Goal: Task Accomplishment & Management: Manage account settings

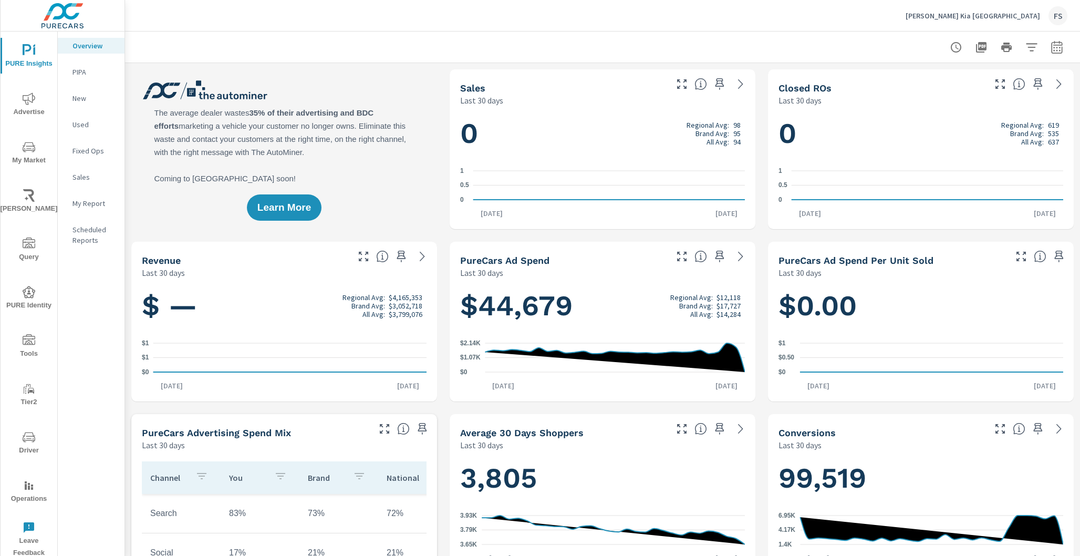
click at [85, 209] on div "My Report" at bounding box center [91, 203] width 67 height 16
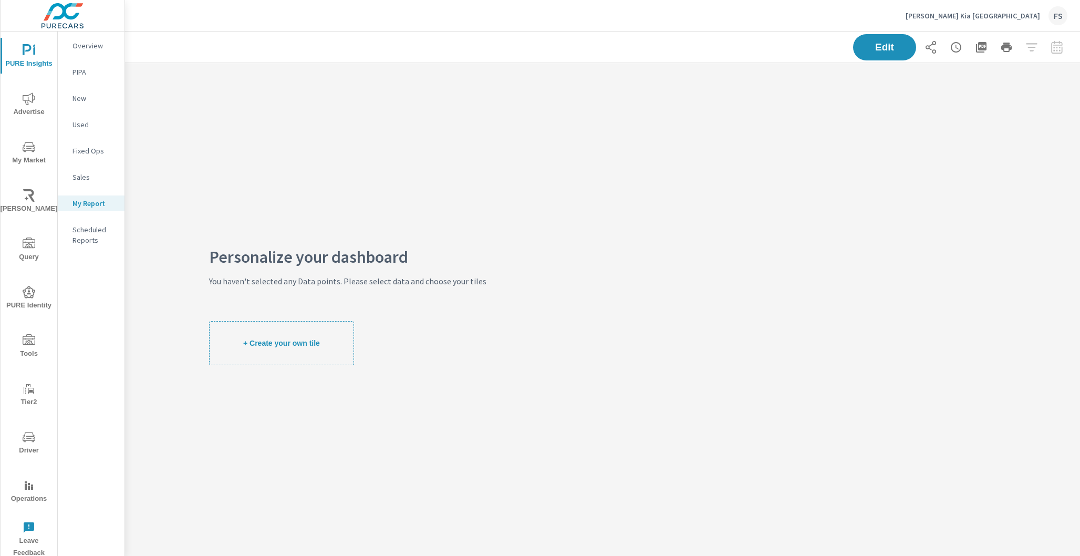
click at [888, 61] on div "Edit" at bounding box center [603, 47] width 930 height 31
click at [307, 358] on button "+ Create your own tile" at bounding box center [281, 343] width 145 height 44
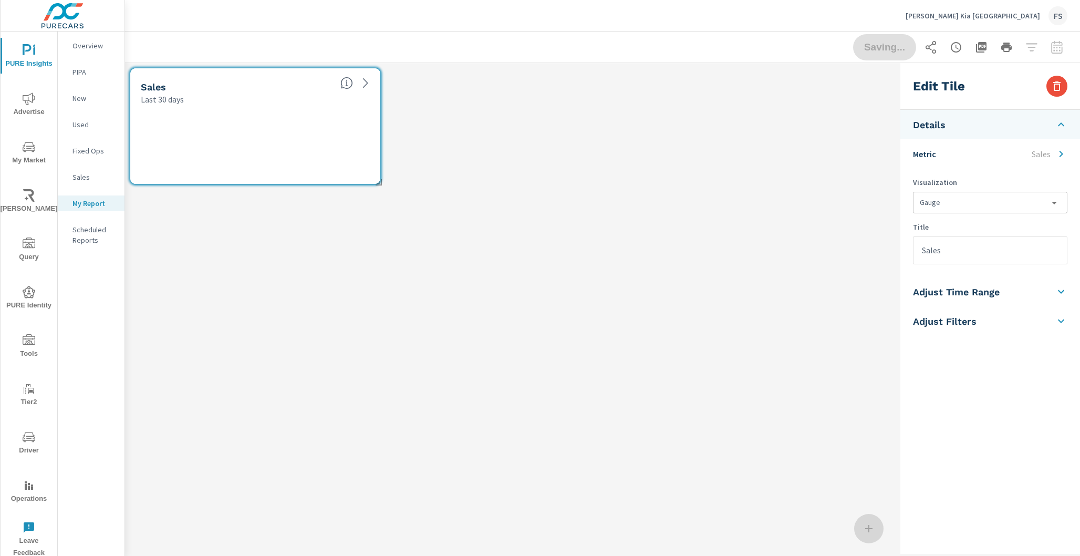
scroll to position [127, 772]
click at [898, 45] on span "Done" at bounding box center [884, 47] width 43 height 10
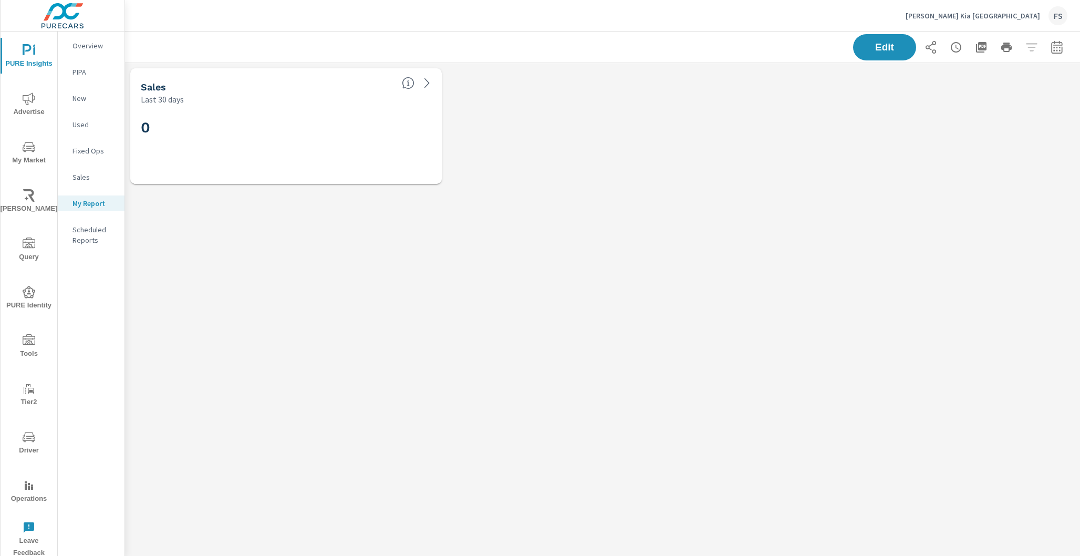
click at [885, 33] on div "Edit" at bounding box center [603, 47] width 930 height 31
click at [886, 54] on button "Edit" at bounding box center [884, 47] width 65 height 27
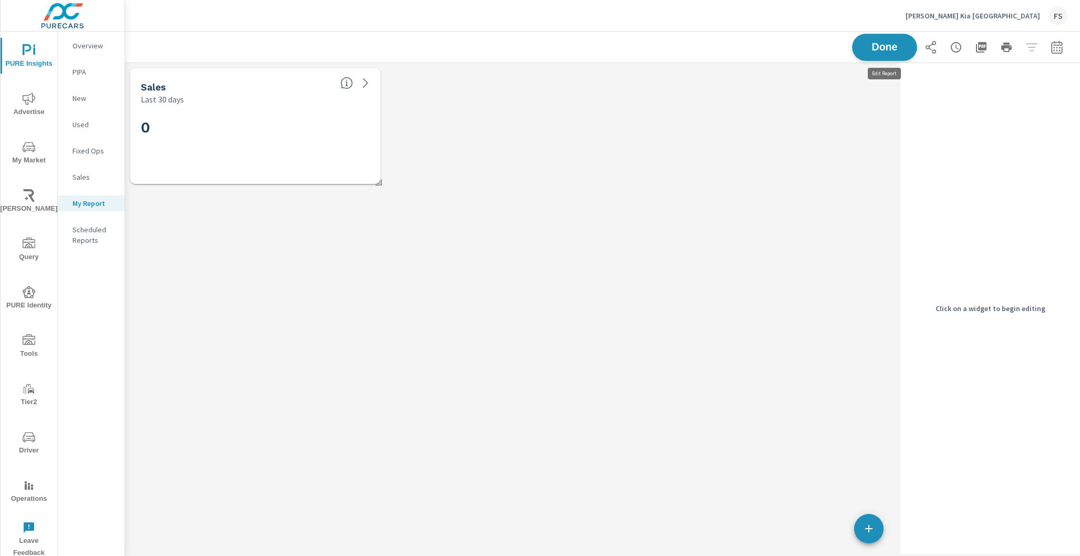
scroll to position [127, 772]
click at [359, 80] on icon at bounding box center [365, 83] width 13 height 13
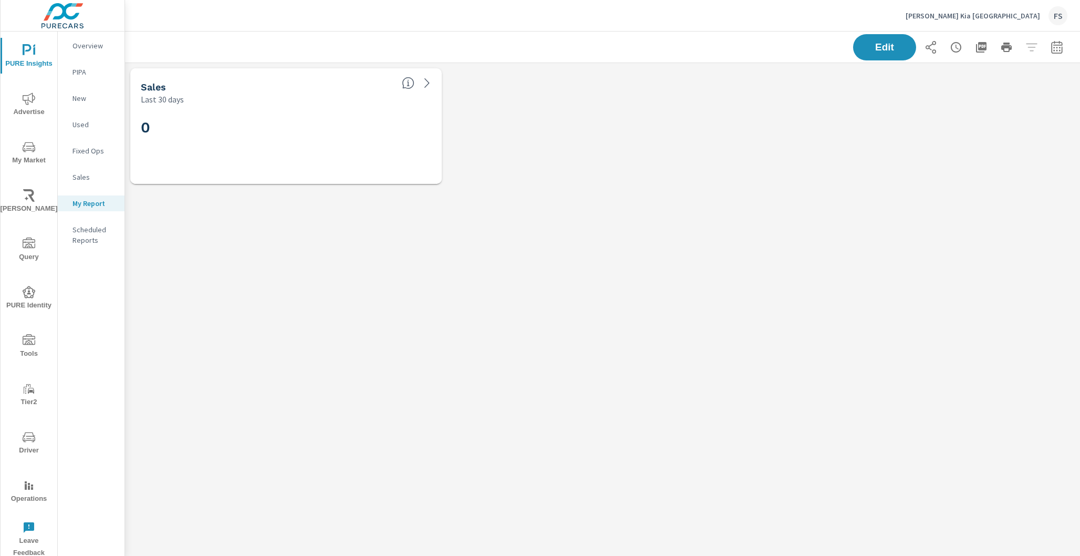
scroll to position [127, 955]
click at [873, 57] on button "Edit" at bounding box center [884, 47] width 65 height 27
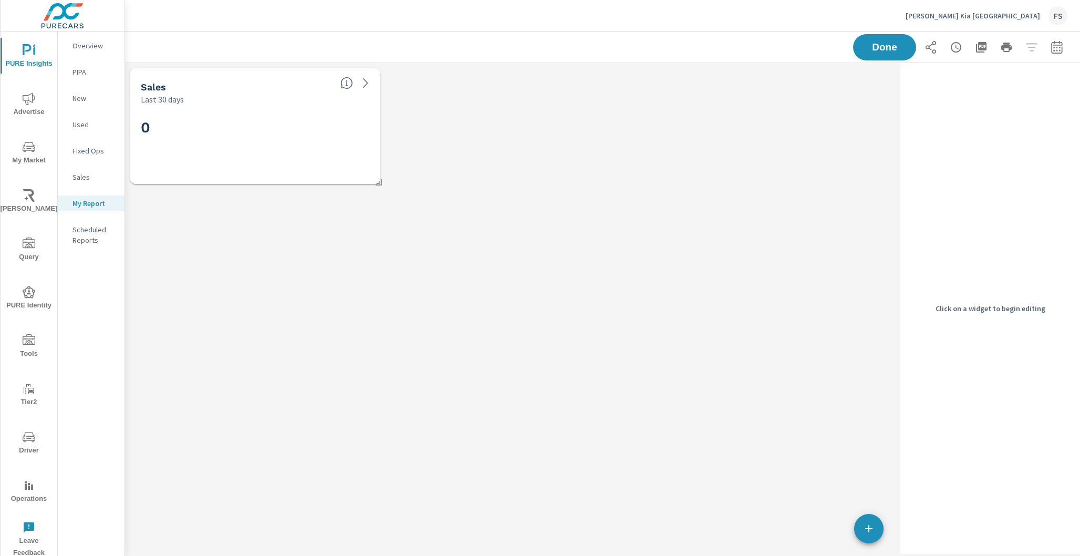
click at [299, 127] on h2 "0" at bounding box center [255, 127] width 229 height 18
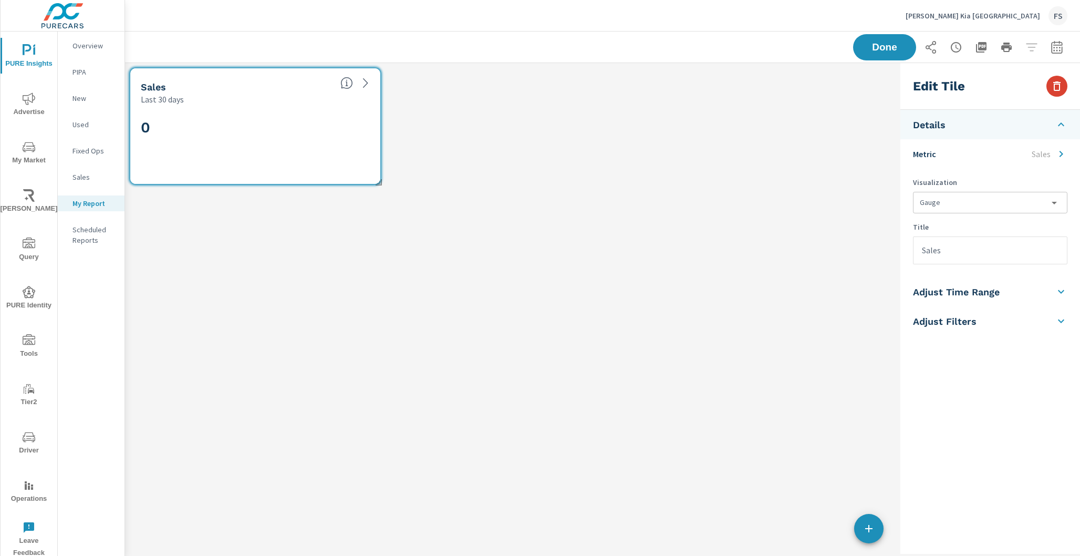
click at [1052, 79] on button "button" at bounding box center [1056, 86] width 21 height 21
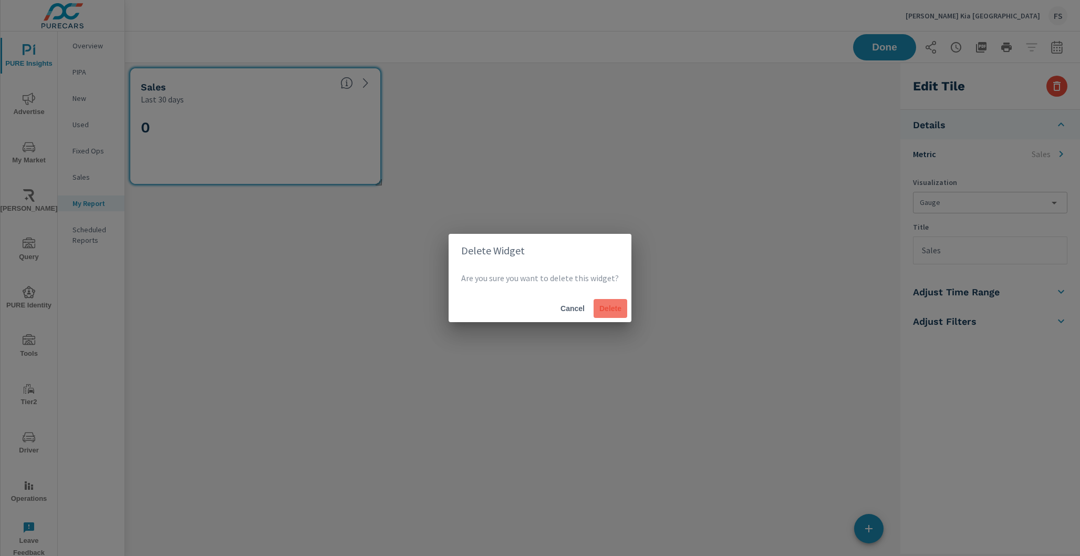
click at [613, 308] on span "Delete" at bounding box center [610, 308] width 25 height 9
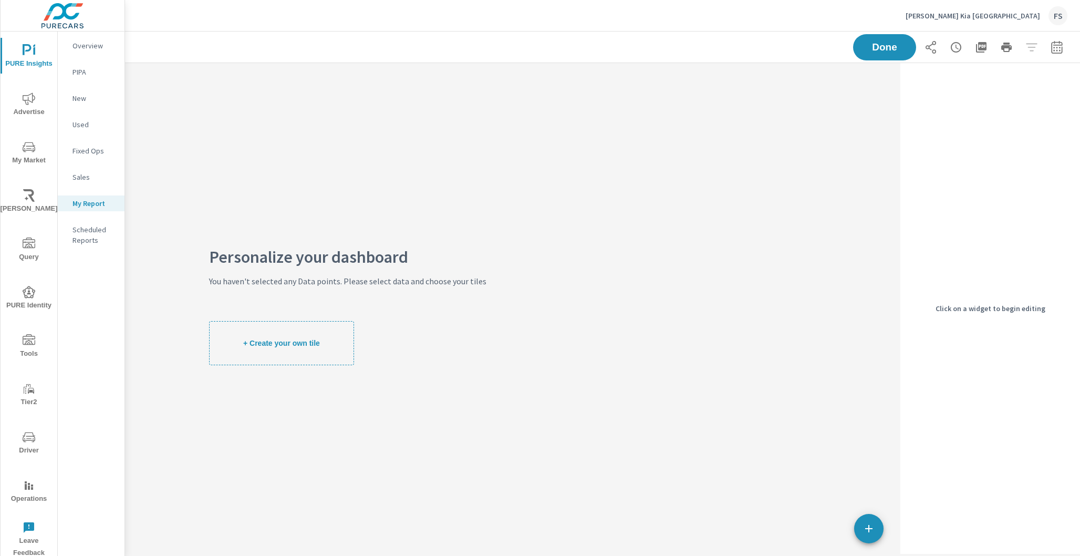
click at [30, 137] on button "My Market" at bounding box center [29, 152] width 57 height 36
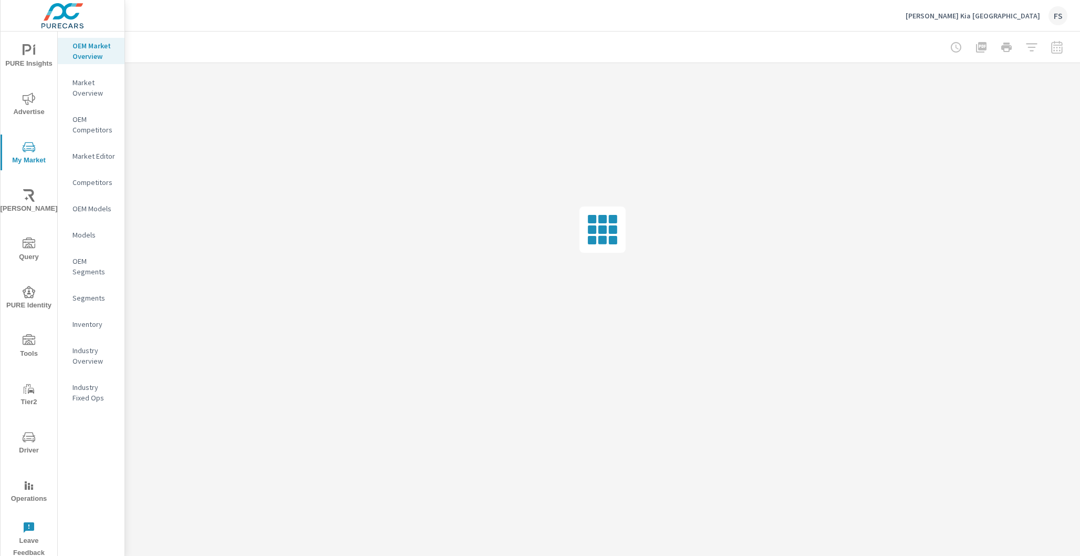
click at [26, 98] on icon "nav menu" at bounding box center [29, 98] width 13 height 13
click at [93, 67] on p "Search" at bounding box center [94, 72] width 44 height 11
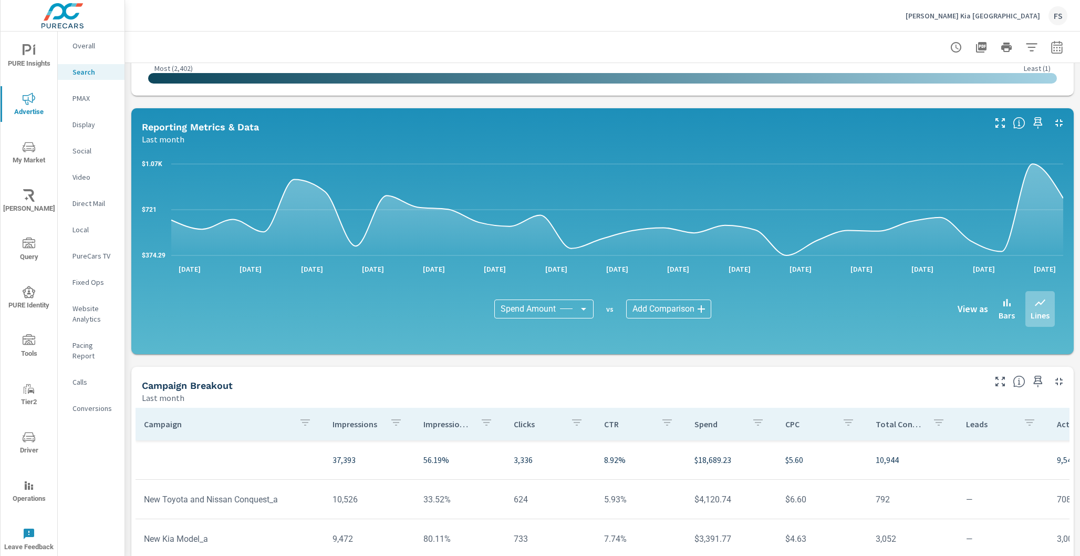
scroll to position [627, 0]
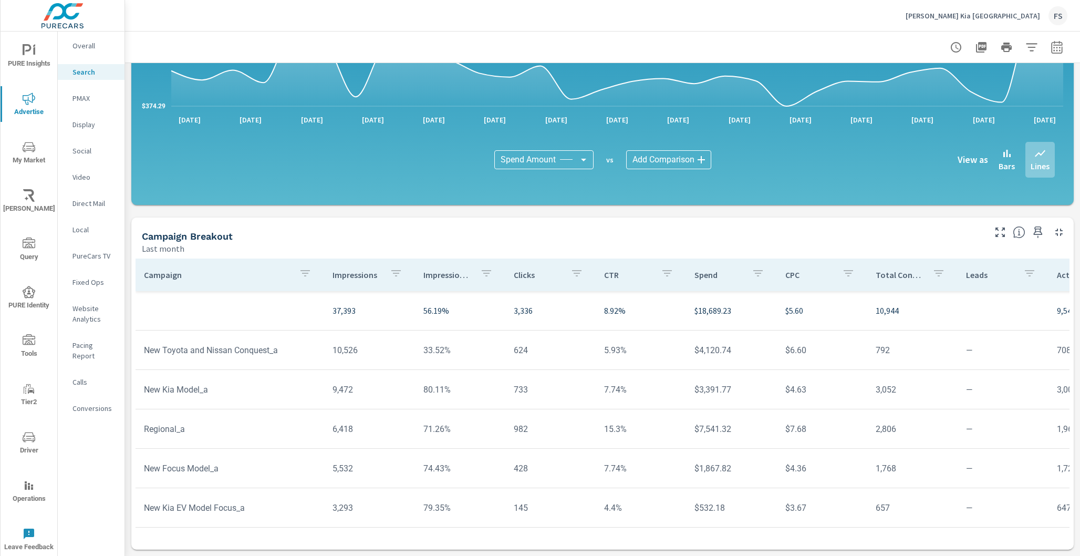
click at [1038, 234] on icon "button" at bounding box center [1038, 232] width 13 height 13
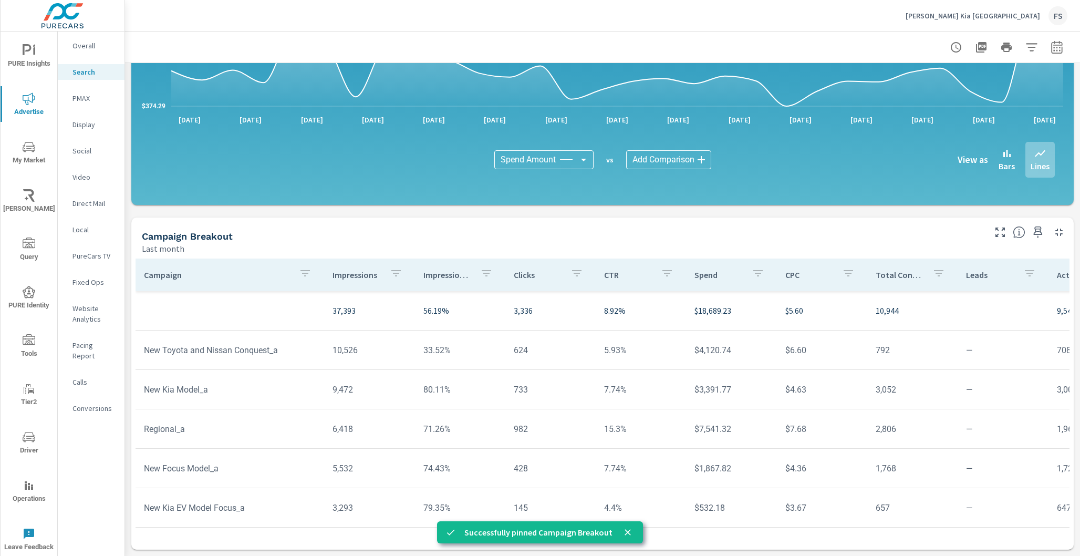
click at [24, 46] on icon "nav menu" at bounding box center [27, 49] width 9 height 11
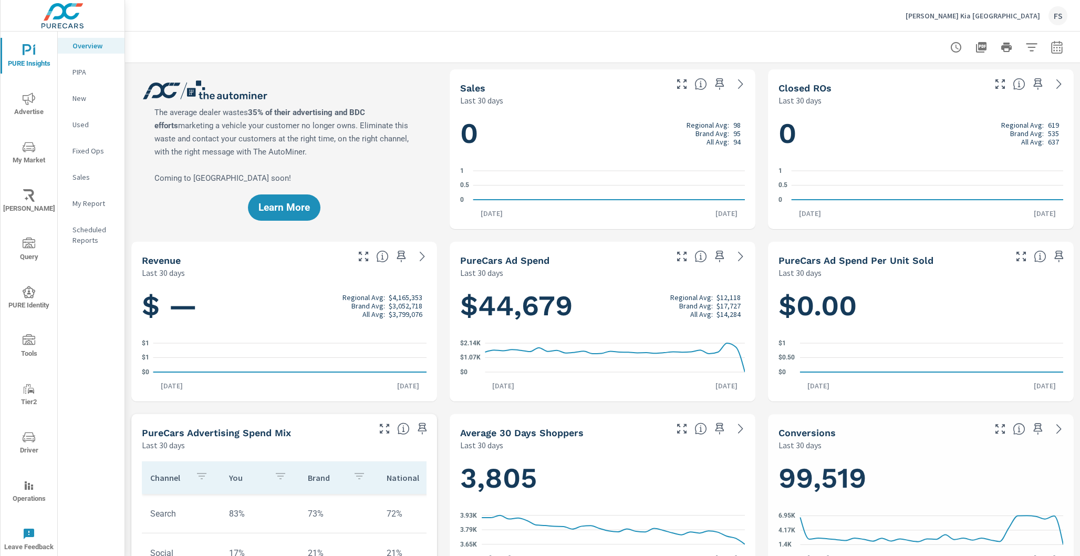
click at [86, 204] on p "My Report" at bounding box center [94, 203] width 44 height 11
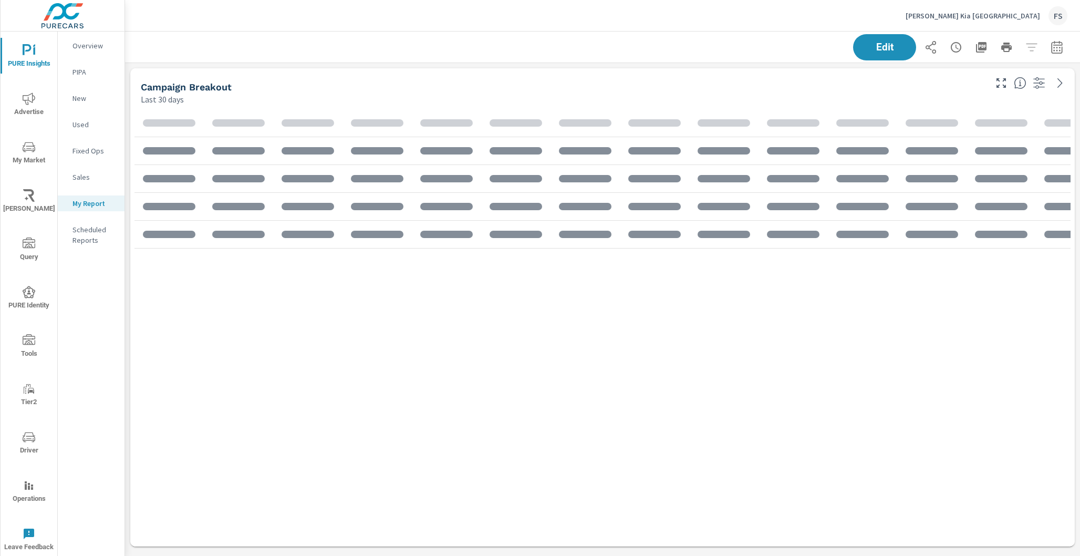
scroll to position [489, 955]
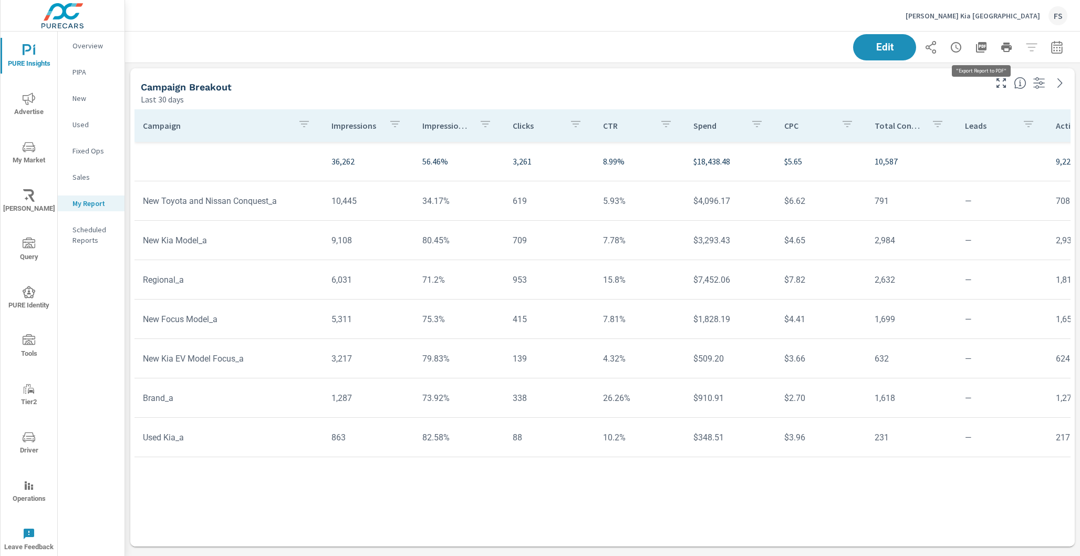
click at [986, 49] on icon "button" at bounding box center [981, 47] width 13 height 13
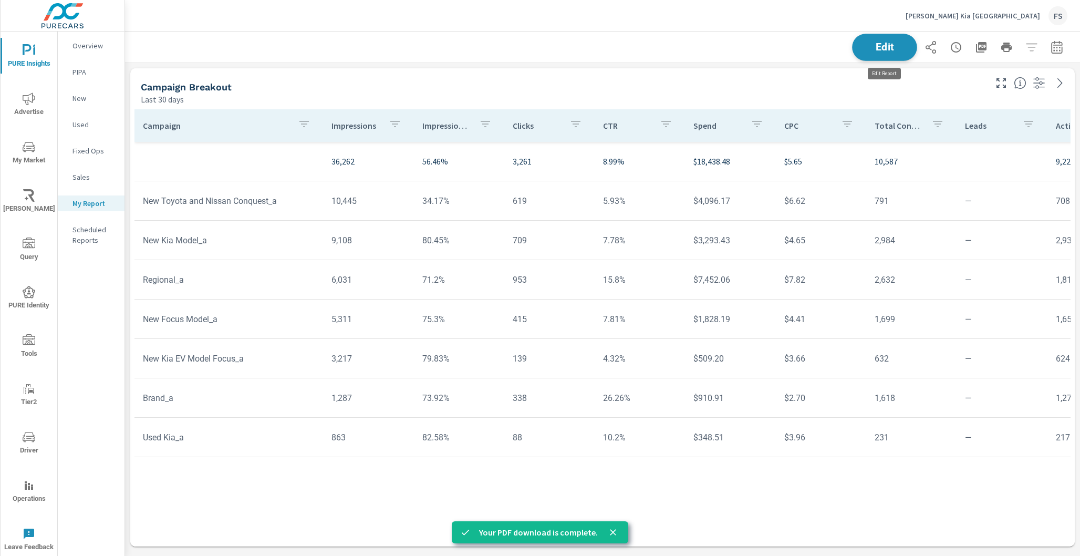
click at [894, 56] on button "Edit" at bounding box center [884, 47] width 65 height 27
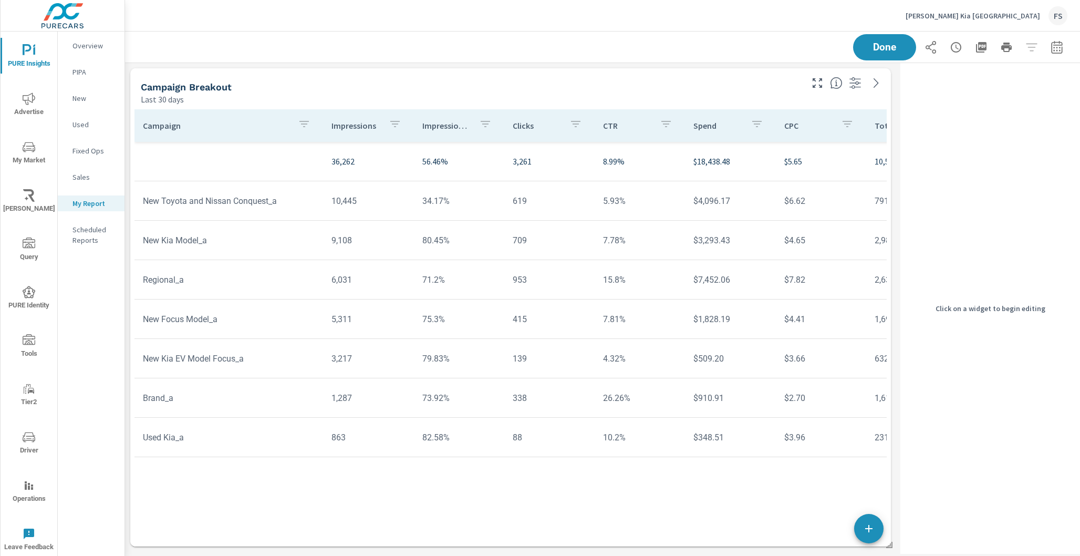
click at [598, 87] on div "Campaign Breakout" at bounding box center [471, 87] width 660 height 12
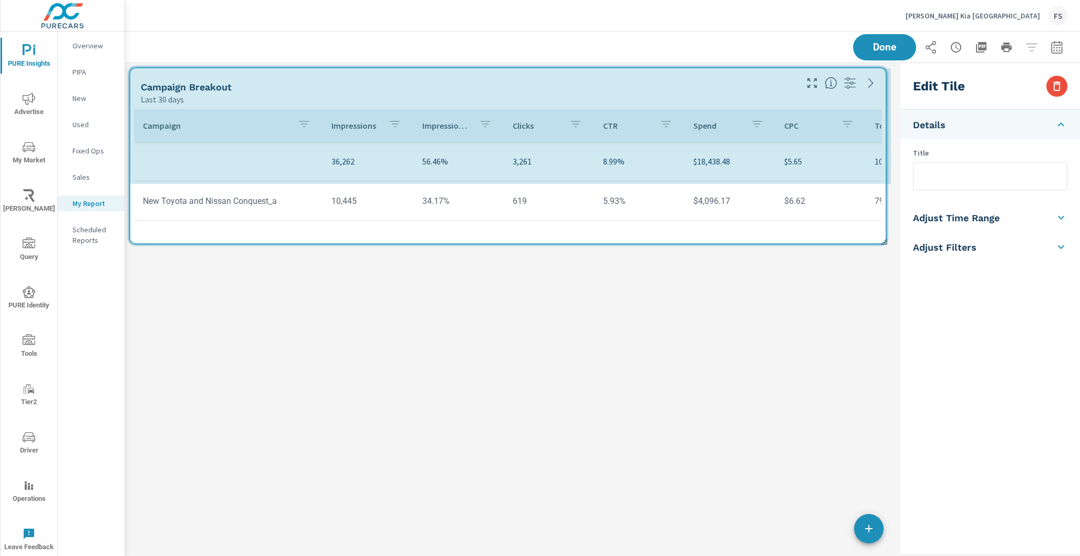
scroll to position [5, 5]
drag, startPoint x: 889, startPoint y: 543, endPoint x: 887, endPoint y: 320, distance: 223.2
click at [887, 320] on div "Campaign Breakout Last 30 days Campaign Impressions Impression Share Clicks CTR…" at bounding box center [510, 308] width 771 height 491
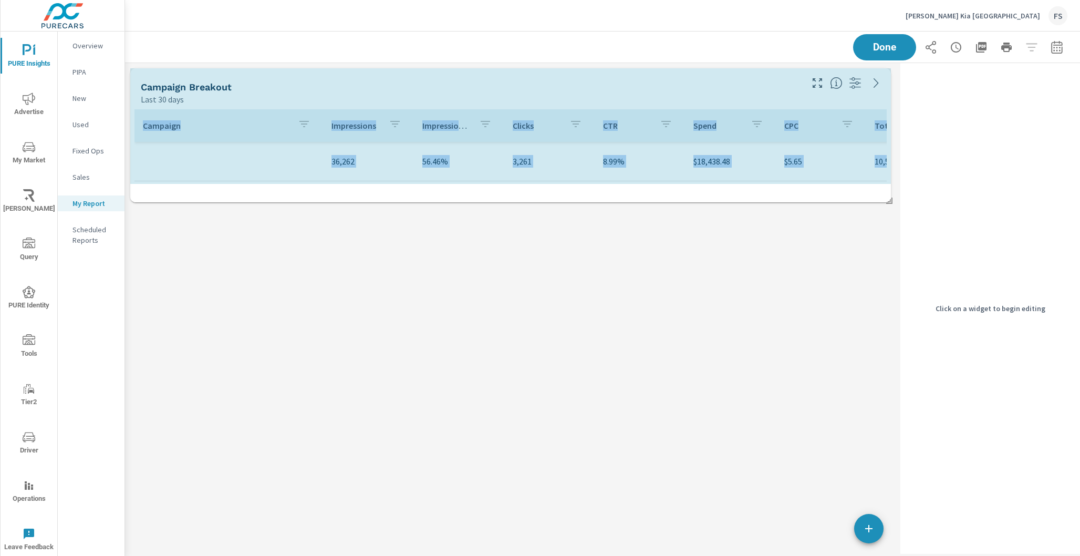
drag, startPoint x: 891, startPoint y: 183, endPoint x: 891, endPoint y: 202, distance: 18.4
click at [891, 202] on span at bounding box center [885, 197] width 11 height 11
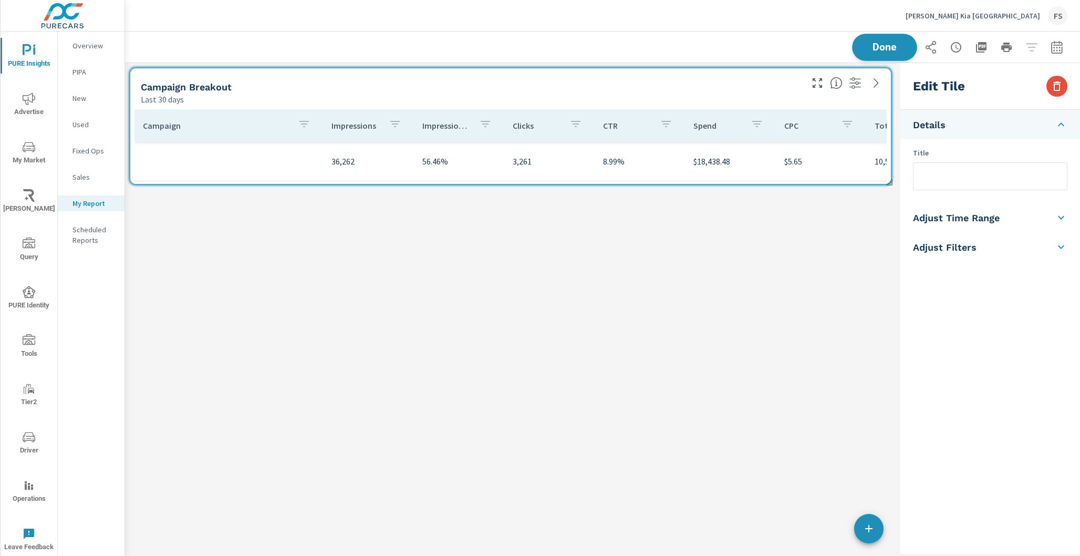
click at [894, 57] on button "Done" at bounding box center [884, 47] width 65 height 27
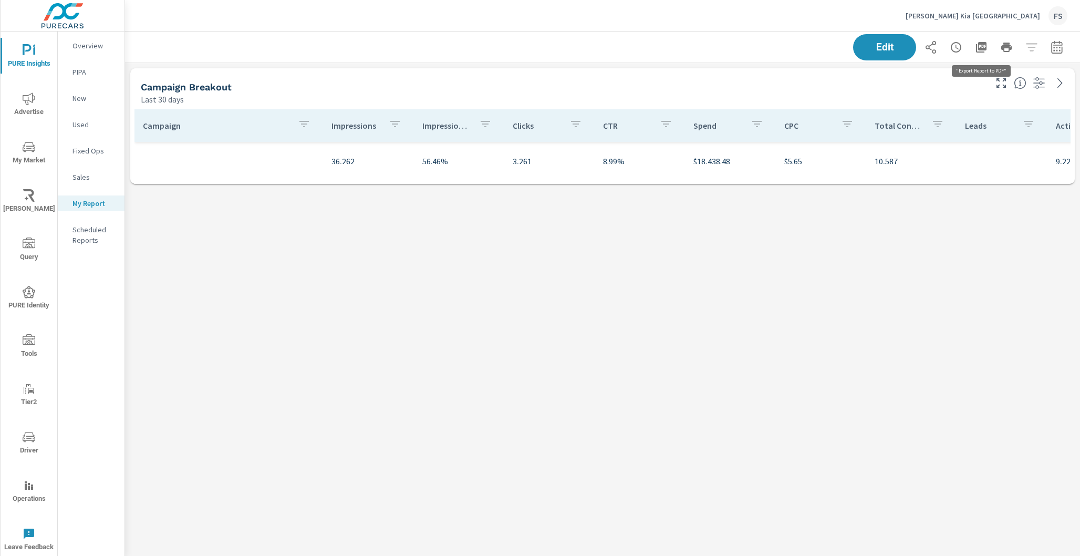
click at [987, 38] on button "button" at bounding box center [981, 47] width 21 height 21
